Goal: Find specific page/section: Find specific page/section

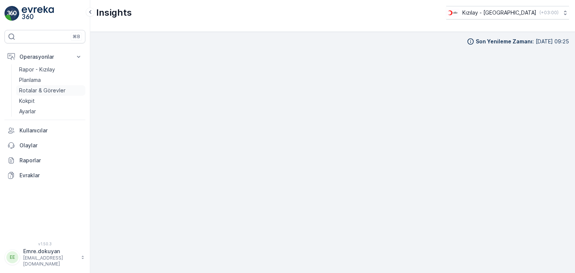
scroll to position [6, 0]
click at [42, 91] on p "Rotalar & Görevler" at bounding box center [42, 90] width 46 height 7
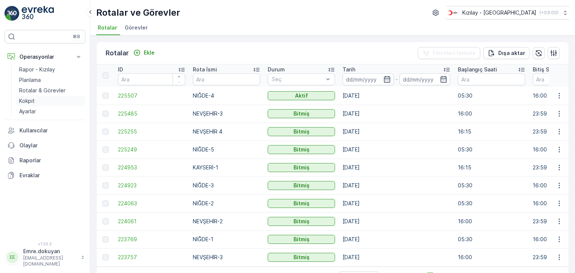
click at [31, 103] on p "Kokpit" at bounding box center [27, 100] width 16 height 7
